Goal: Task Accomplishment & Management: Use online tool/utility

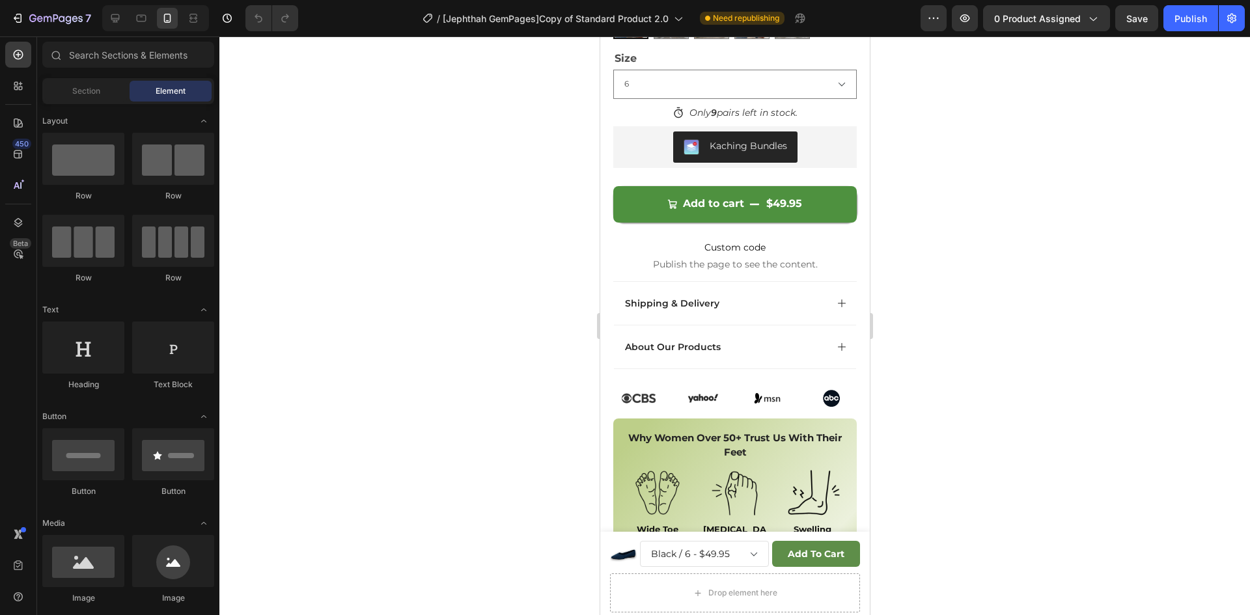
scroll to position [1193, 0]
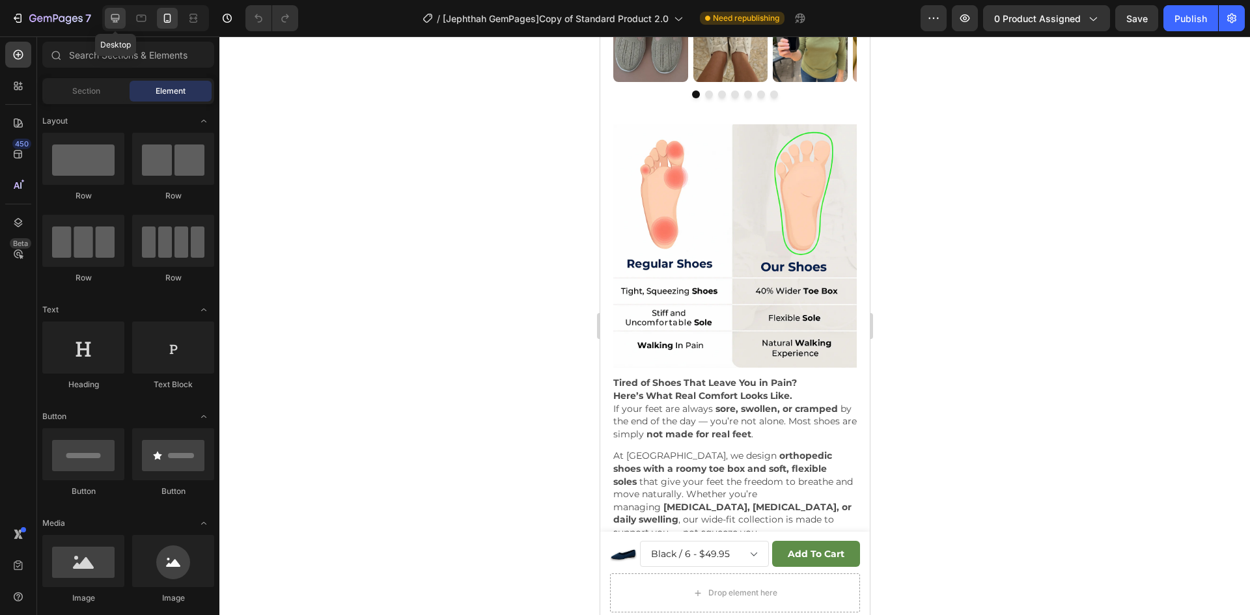
click at [113, 14] on icon at bounding box center [115, 18] width 8 height 8
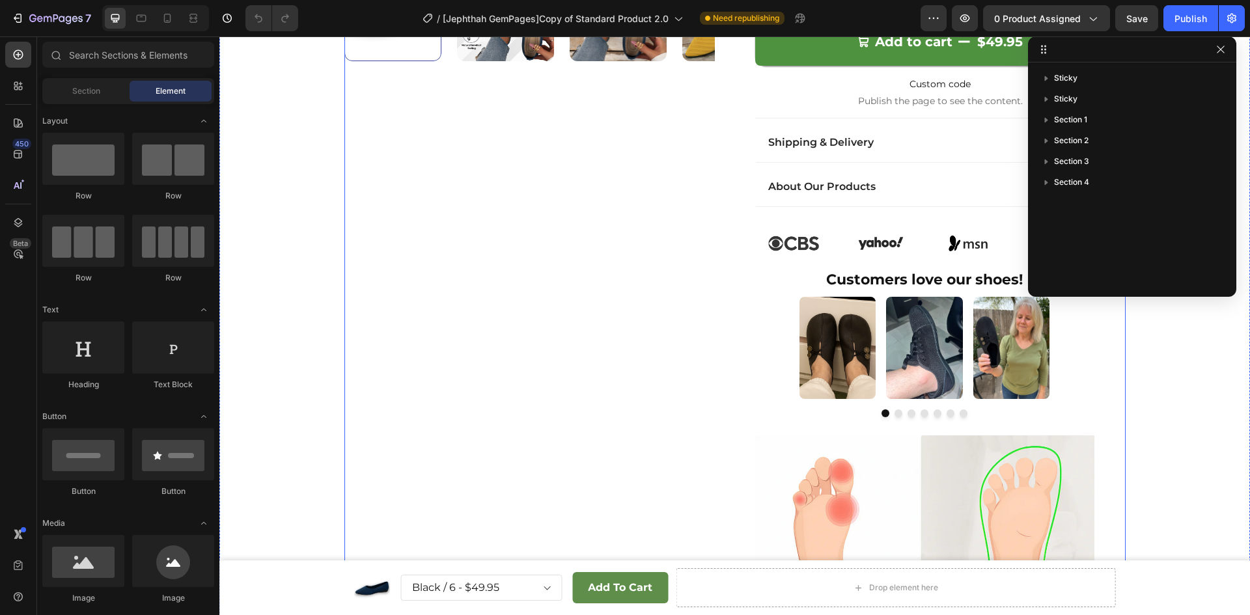
scroll to position [109, 0]
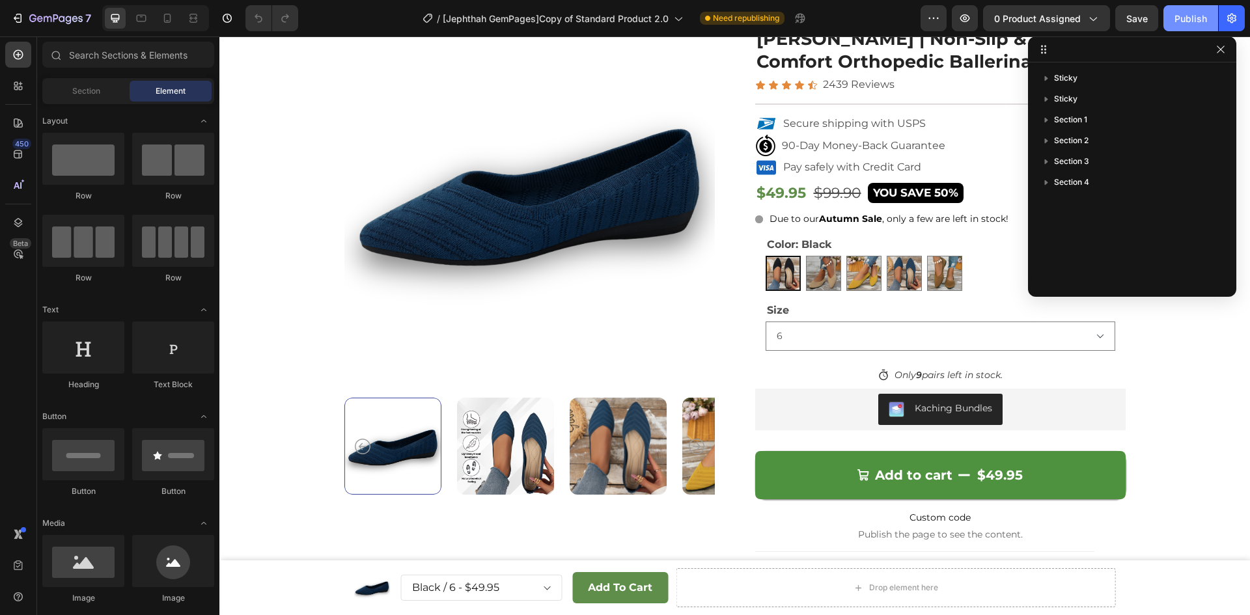
click at [1191, 22] on div "Publish" at bounding box center [1191, 19] width 33 height 14
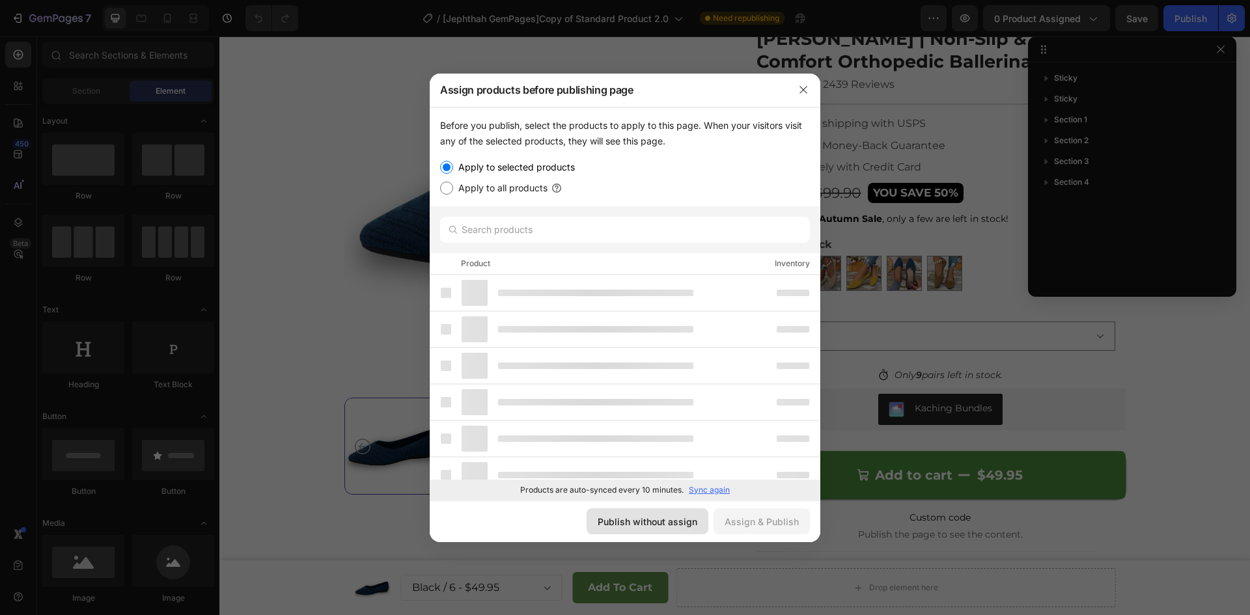
click at [629, 522] on div "Publish without assign" at bounding box center [648, 522] width 100 height 14
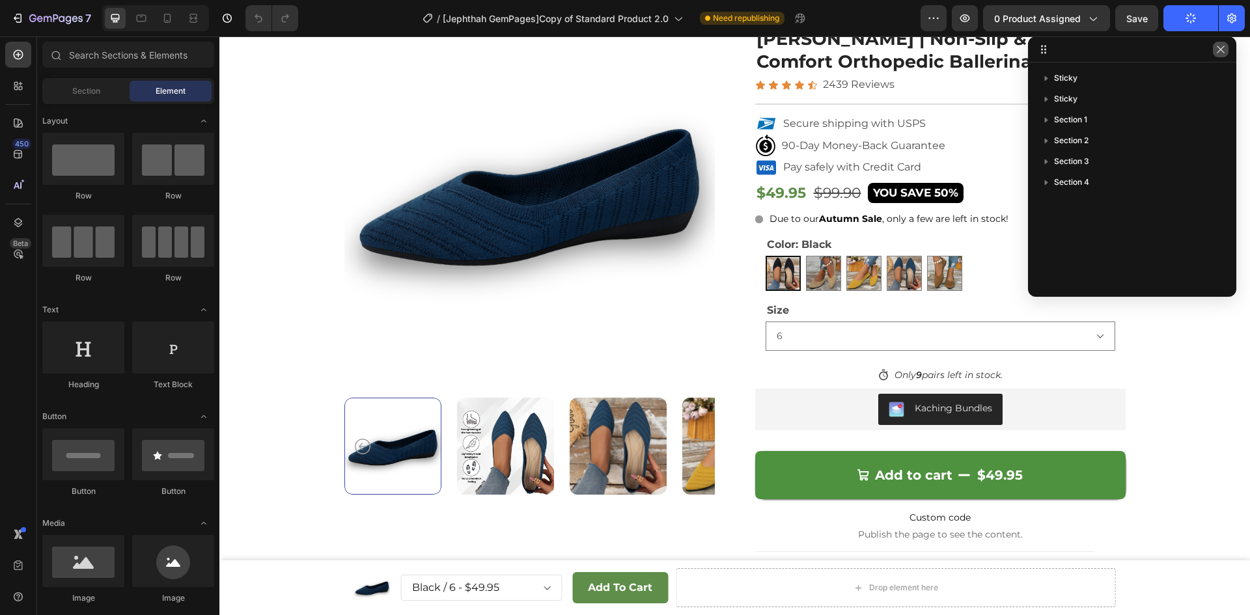
drag, startPoint x: 1213, startPoint y: 53, endPoint x: 996, endPoint y: 18, distance: 219.5
click at [1213, 52] on button "button" at bounding box center [1221, 50] width 16 height 16
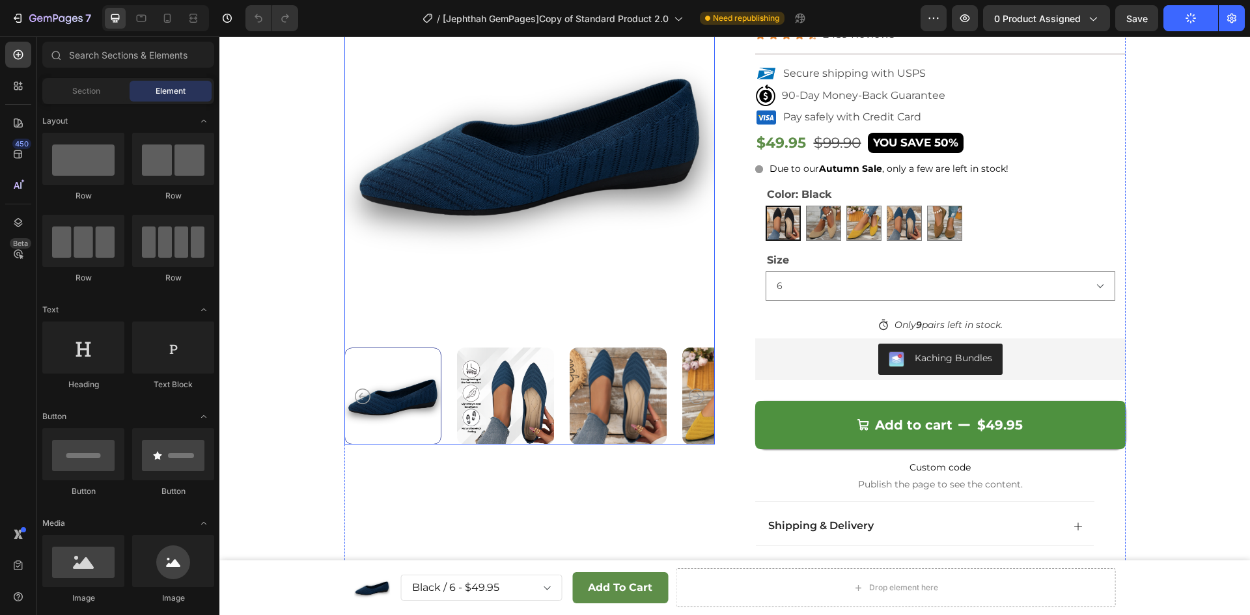
scroll to position [0, 0]
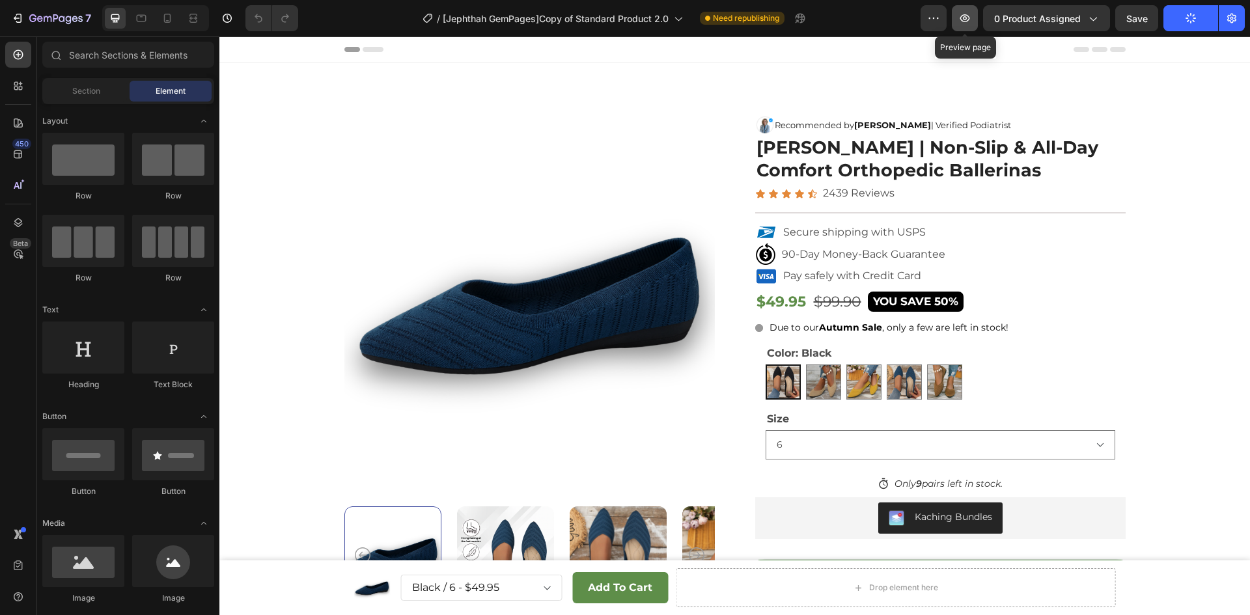
click at [967, 20] on icon "button" at bounding box center [964, 18] width 13 height 13
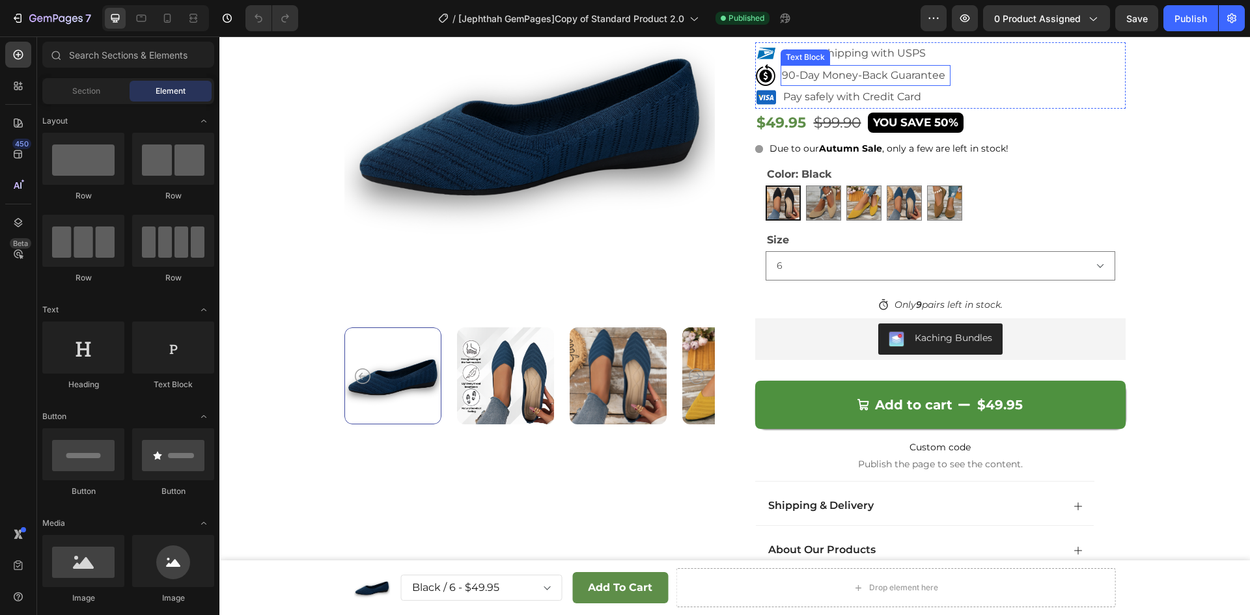
scroll to position [434, 0]
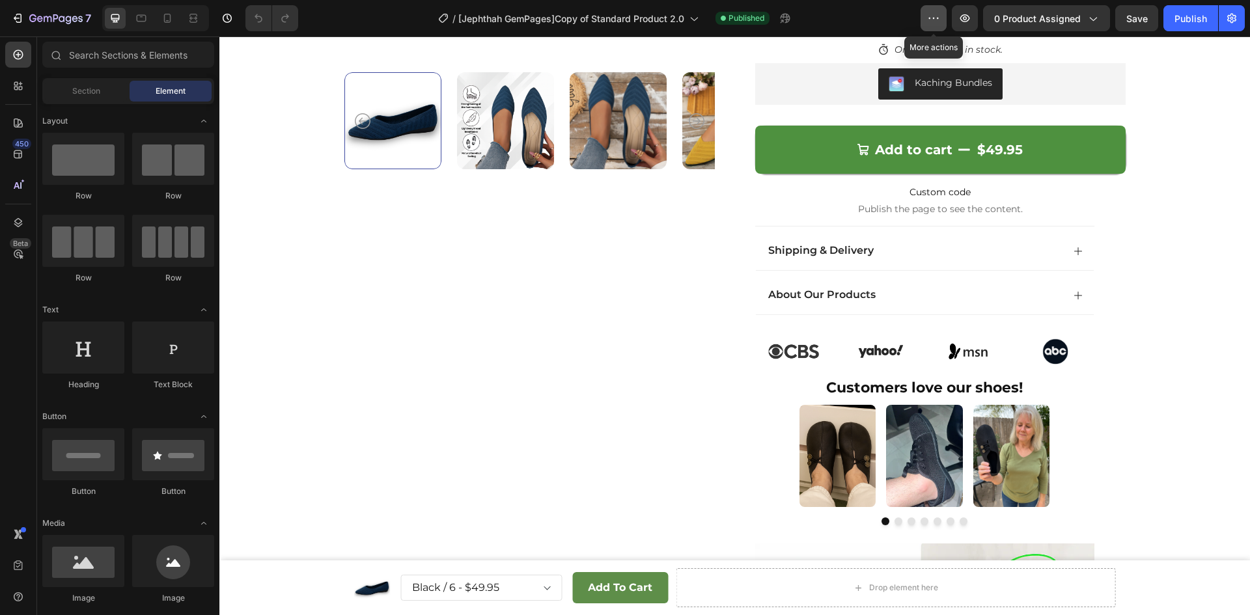
click at [939, 17] on icon "button" at bounding box center [933, 18] width 13 height 13
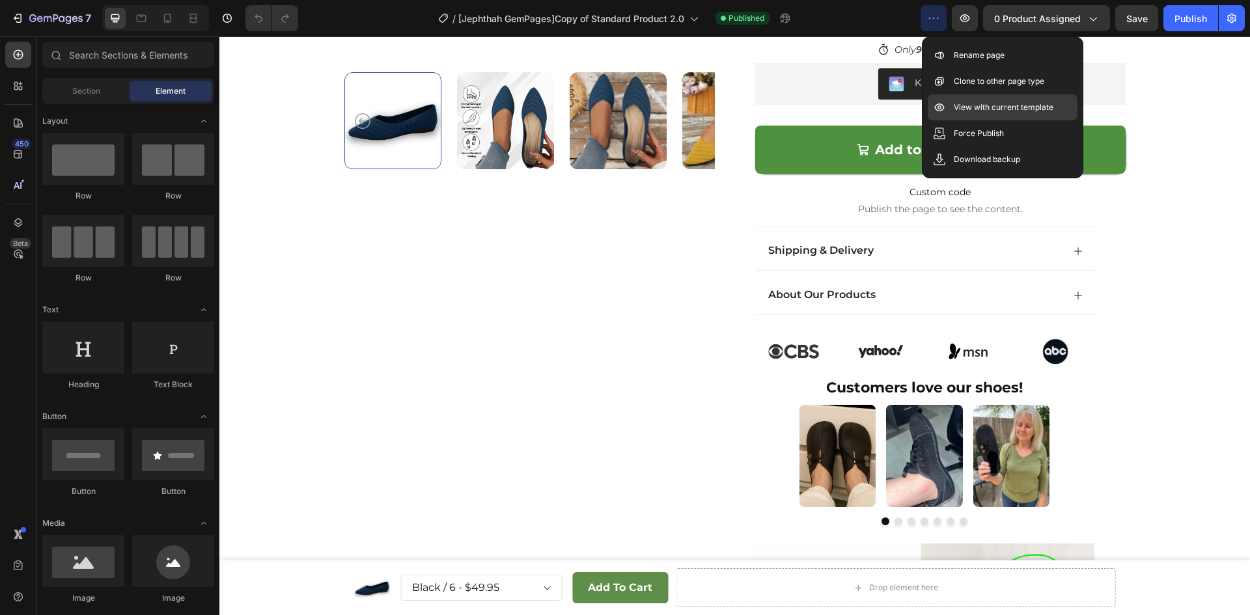
click at [970, 105] on p "View with current template" at bounding box center [1004, 107] width 100 height 13
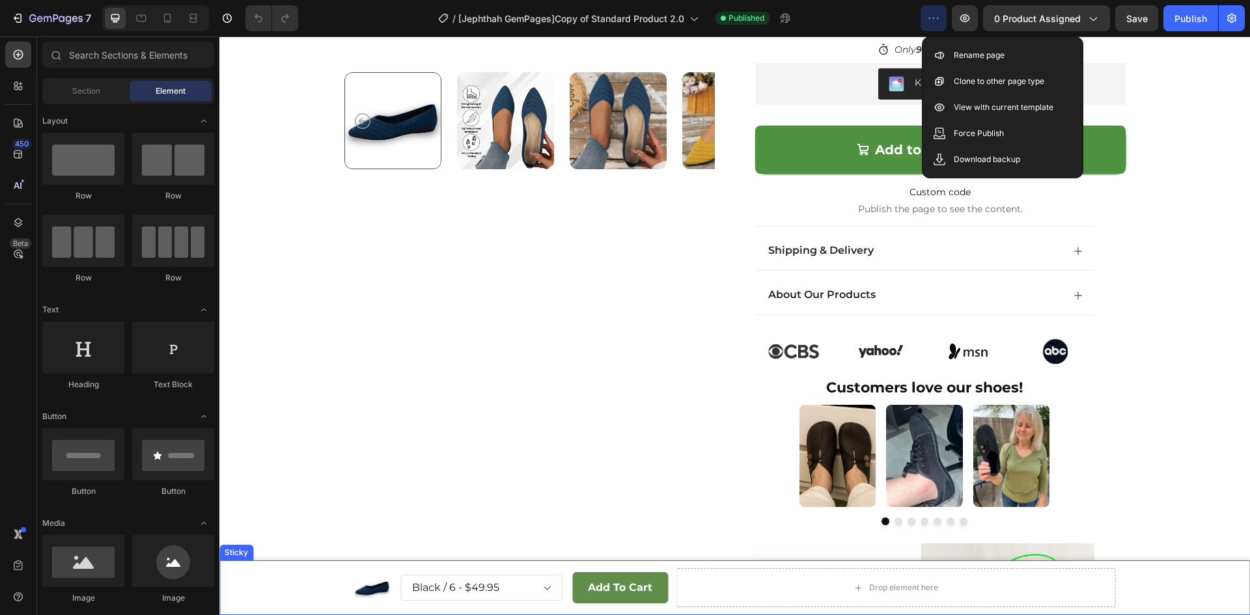
click at [324, 588] on div "Product Images Black / 6 - $49.95 Black / 7 - $49.95 Black / 8 - $49.95 Black /…" at bounding box center [734, 588] width 1031 height 55
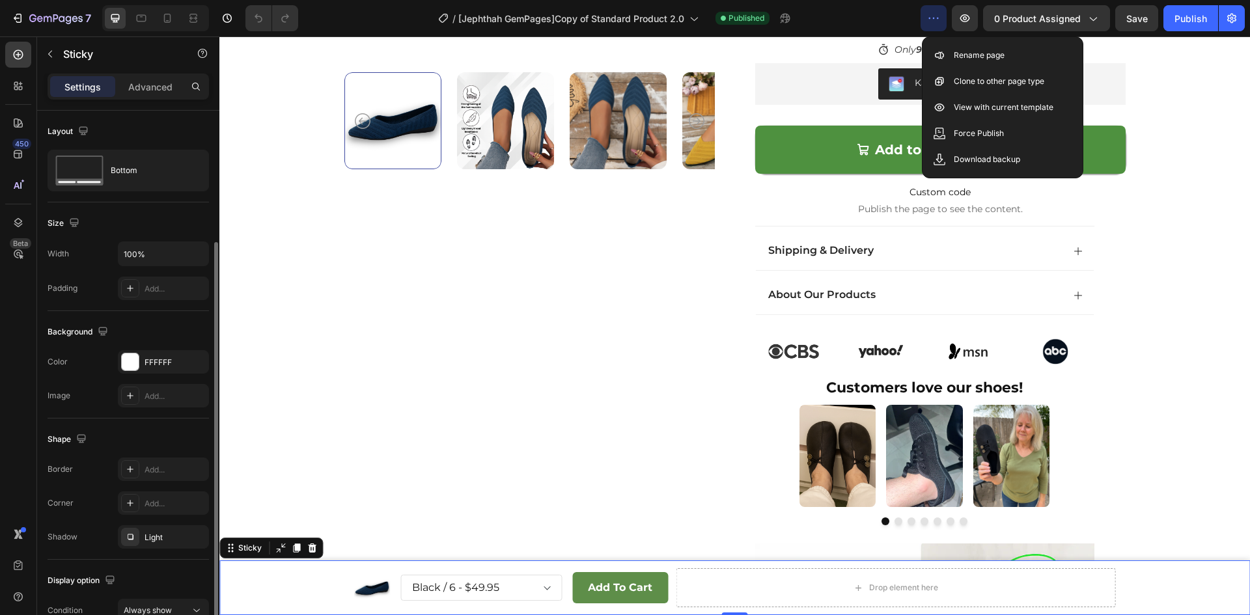
scroll to position [70, 0]
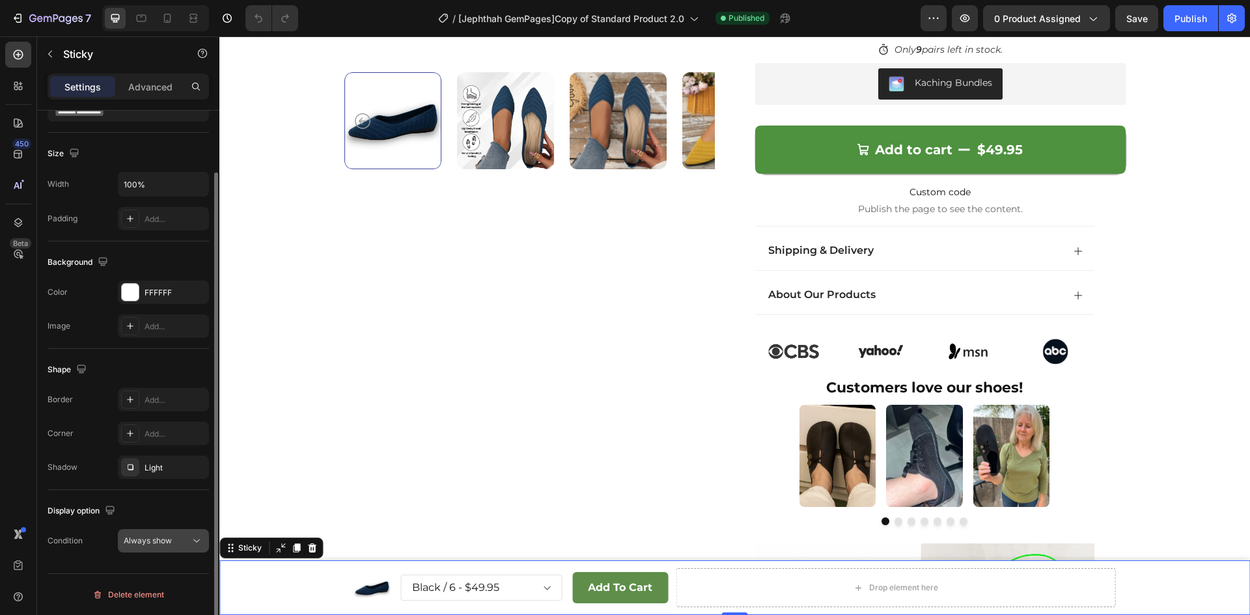
click at [166, 536] on span "Always show" at bounding box center [148, 541] width 48 height 10
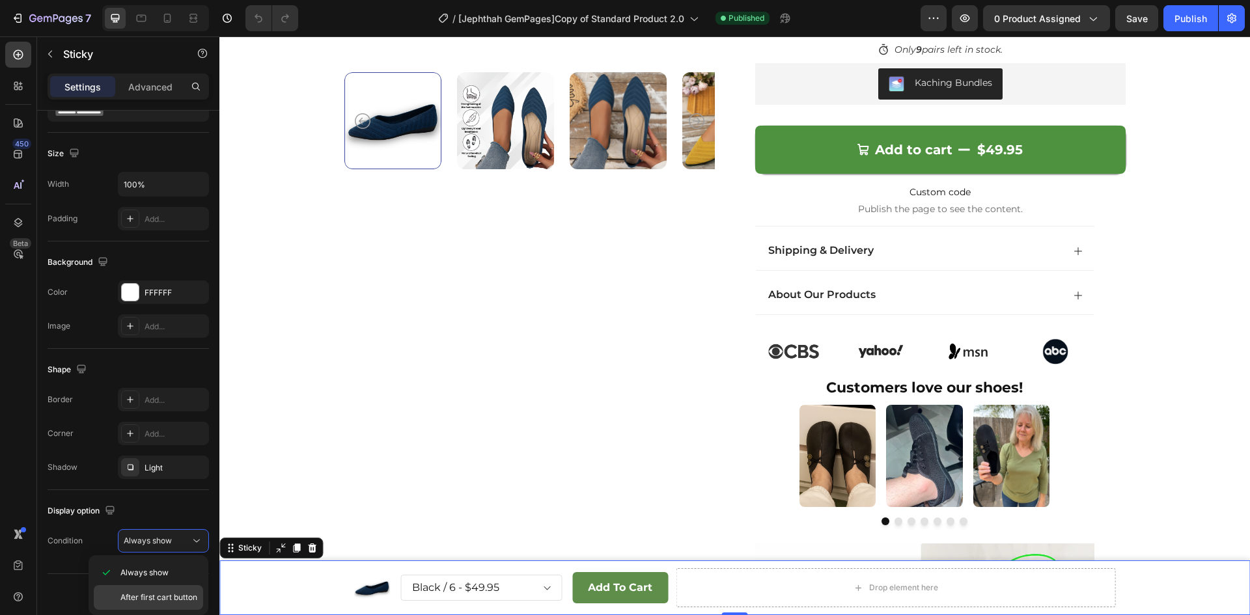
click at [172, 591] on div "After first cart button" at bounding box center [148, 597] width 109 height 25
click at [1195, 25] on button "Publish" at bounding box center [1190, 18] width 55 height 26
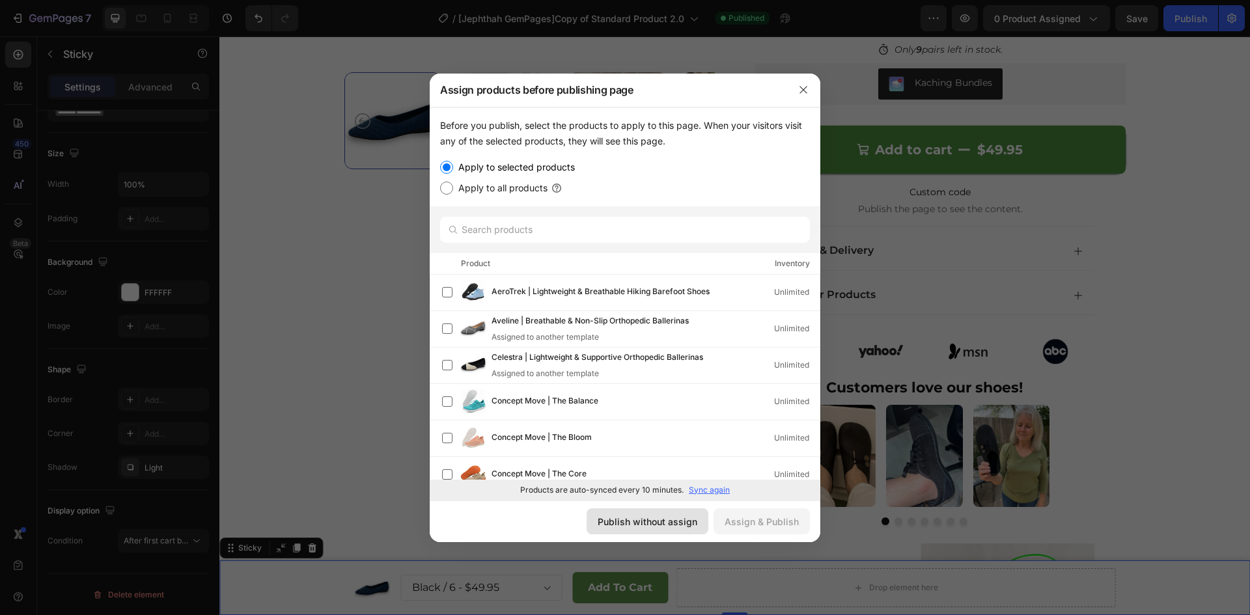
click at [651, 523] on div "Publish without assign" at bounding box center [648, 522] width 100 height 14
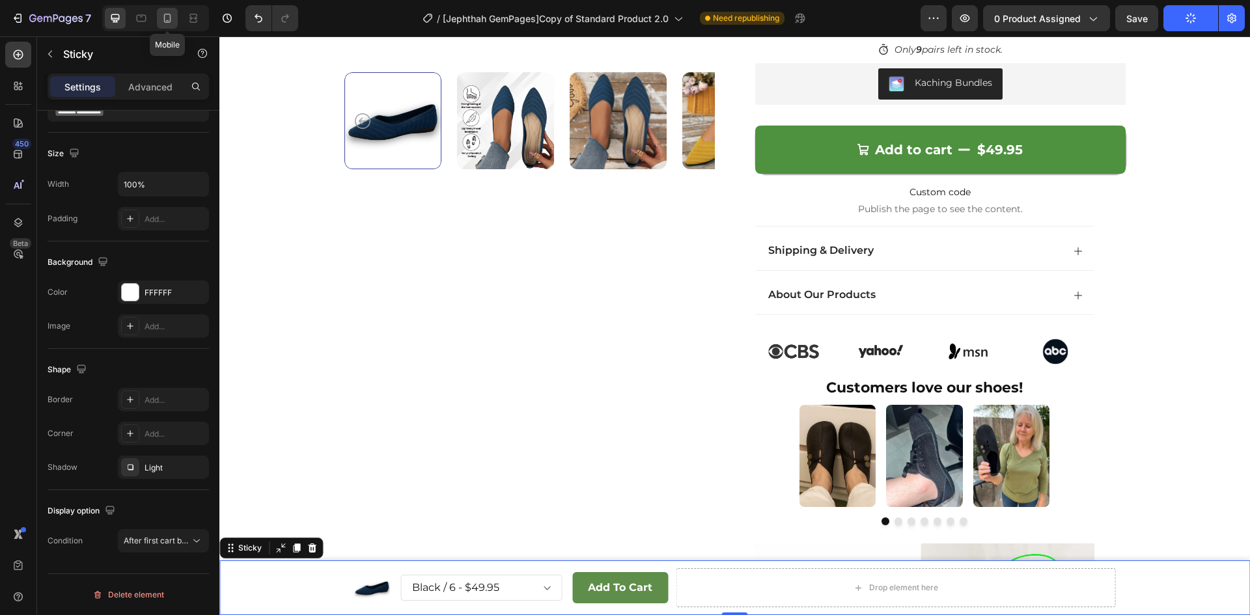
click at [172, 22] on icon at bounding box center [167, 18] width 13 height 13
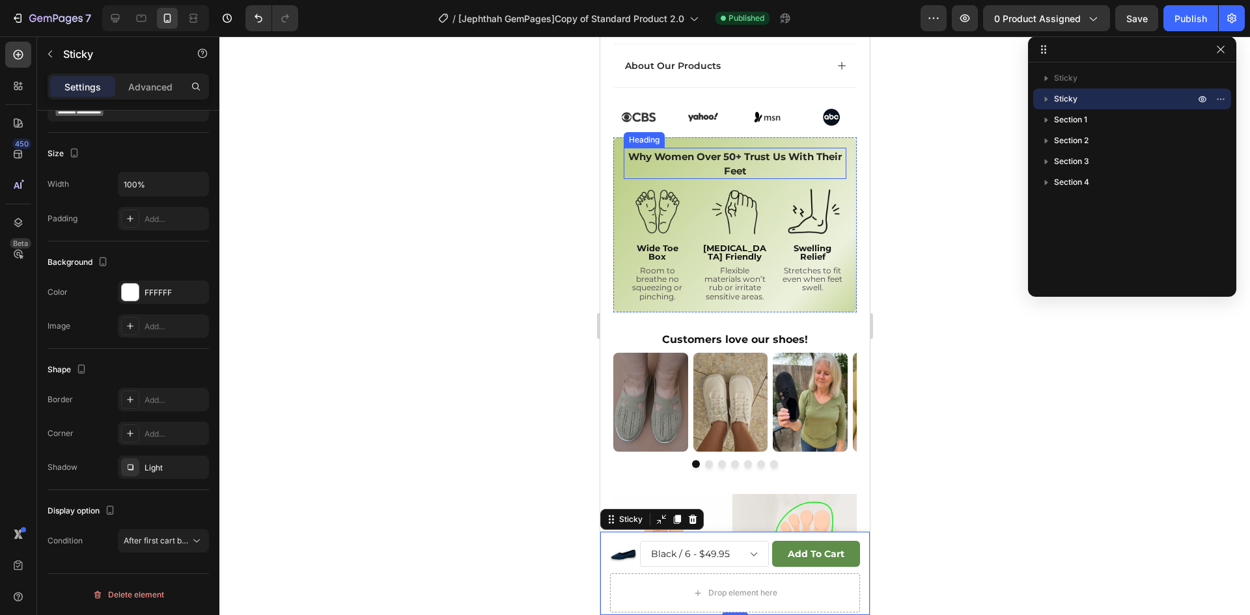
scroll to position [559, 0]
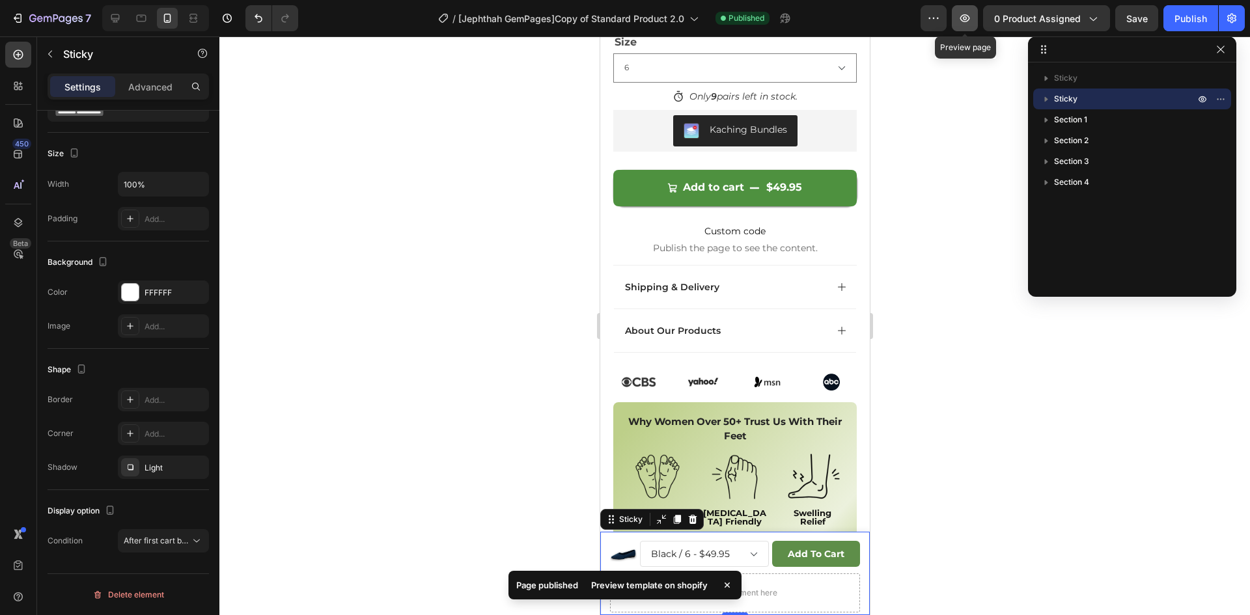
click at [969, 20] on icon "button" at bounding box center [965, 18] width 10 height 8
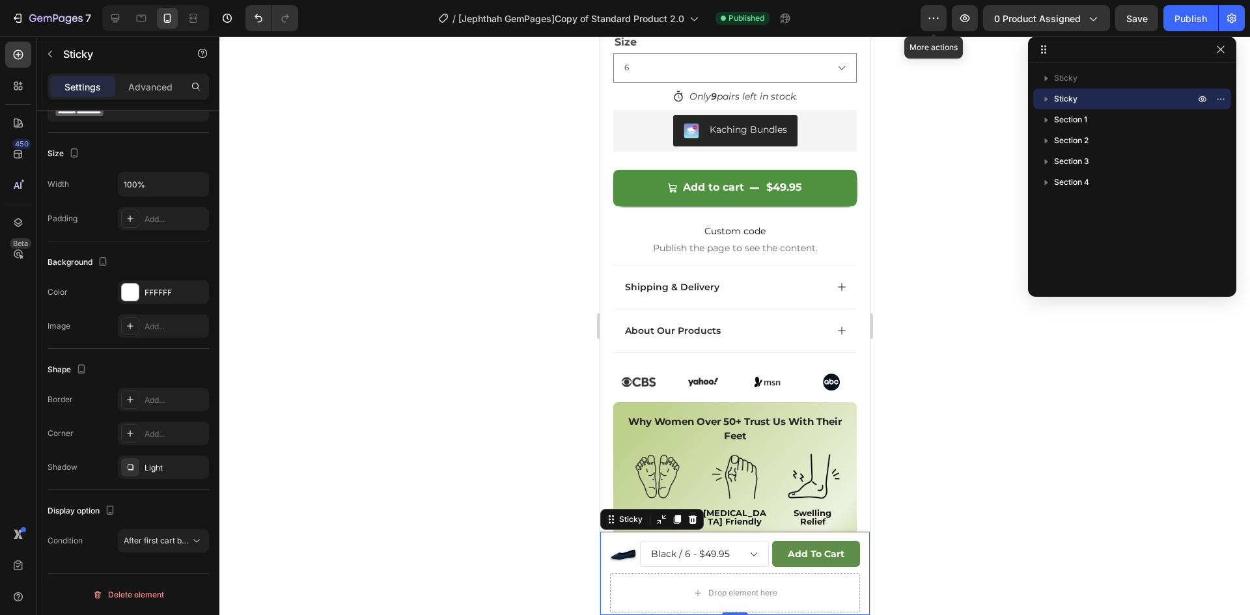
drag, startPoint x: 928, startPoint y: 15, endPoint x: 938, endPoint y: 42, distance: 28.8
click at [928, 16] on icon "button" at bounding box center [933, 18] width 13 height 13
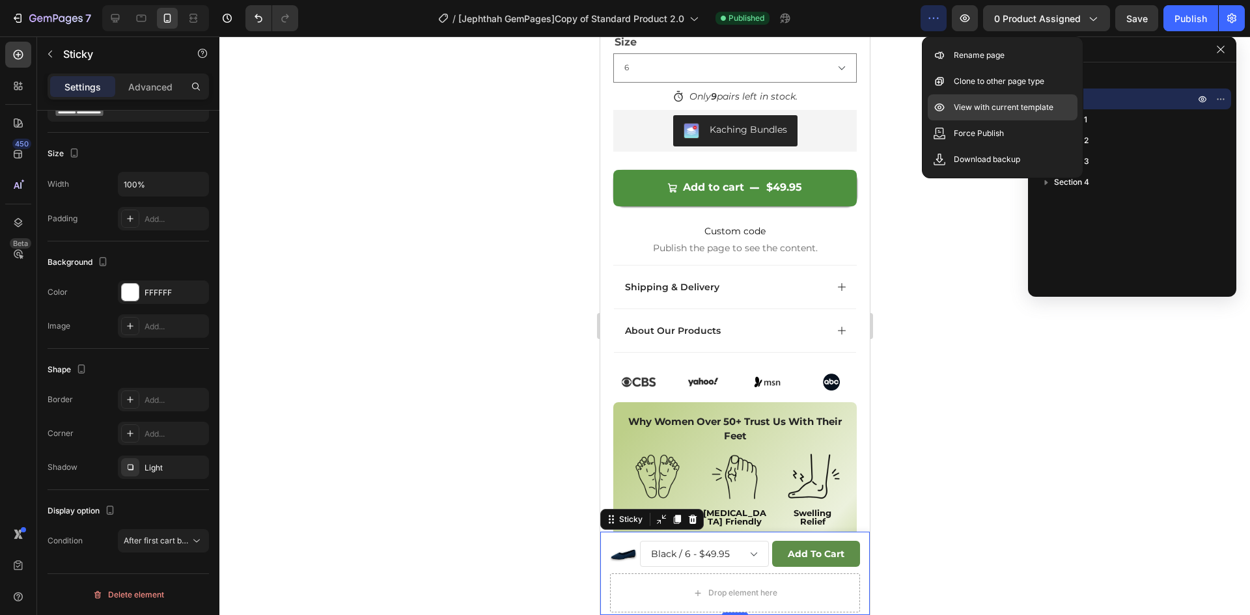
click at [981, 109] on p "View with current template" at bounding box center [1004, 107] width 100 height 13
